Goal: Find specific page/section: Find specific page/section

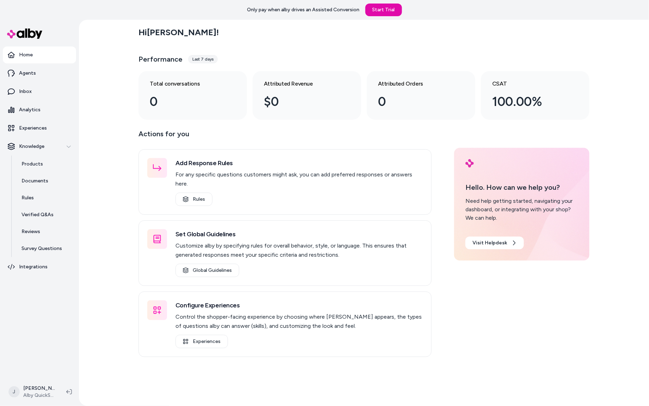
click at [122, 200] on div "Hi [PERSON_NAME] ! Performance Last 7 days Total conversations 0 Attributed Rev…" at bounding box center [364, 213] width 570 height 387
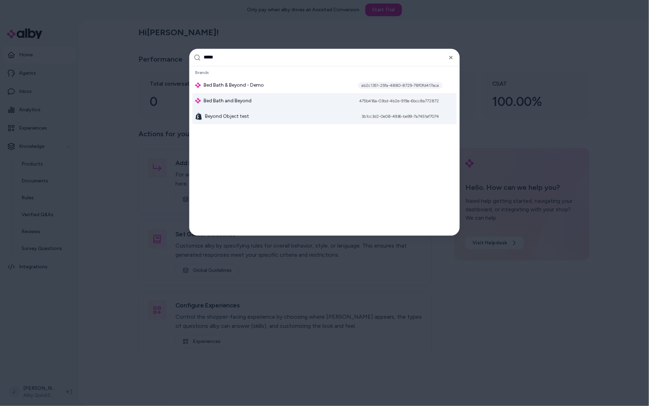
type input "*****"
click at [230, 94] on div "Bed Bath and Beyond 475b416a-03bd-4b2e-919a-6bcc8a772872" at bounding box center [324, 101] width 264 height 16
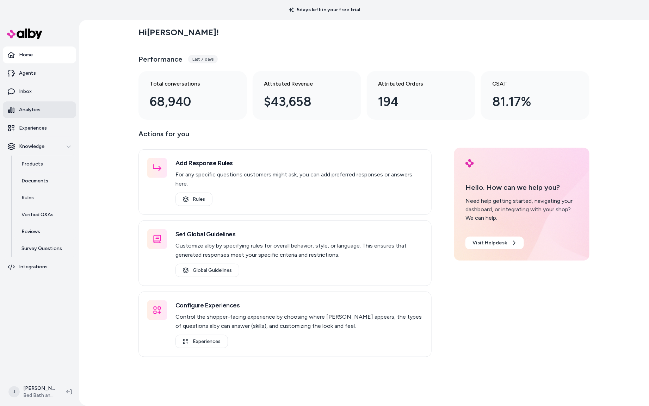
click at [32, 110] on p "Analytics" at bounding box center [30, 109] width 22 height 7
